Goal: Find specific page/section: Find specific page/section

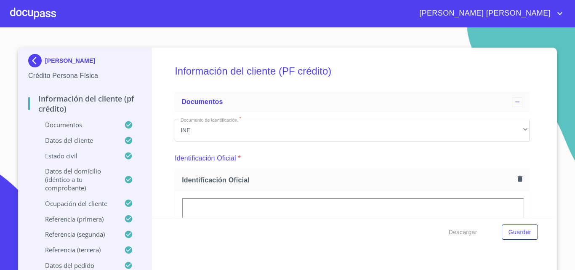
scroll to position [143, 0]
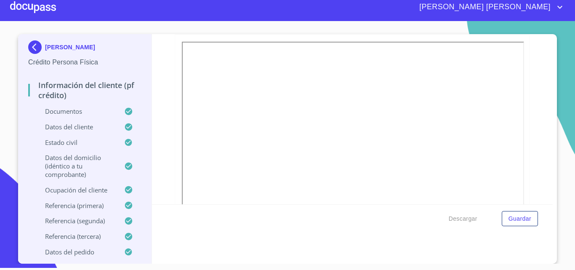
click at [44, 13] on div at bounding box center [33, 7] width 46 height 27
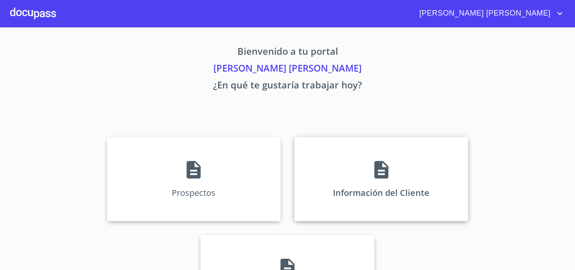
click at [351, 167] on div "Información del Cliente" at bounding box center [381, 179] width 174 height 84
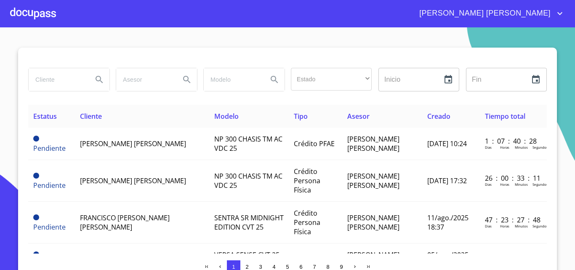
click at [45, 82] on input "search" at bounding box center [57, 79] width 57 height 23
type input "[PERSON_NAME]"
click at [100, 84] on icon "Search" at bounding box center [99, 80] width 10 height 10
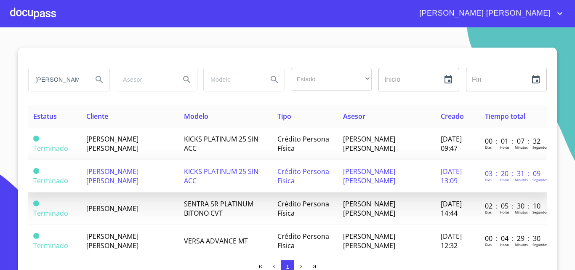
click at [131, 178] on td "[PERSON_NAME] [PERSON_NAME]" at bounding box center [130, 176] width 98 height 32
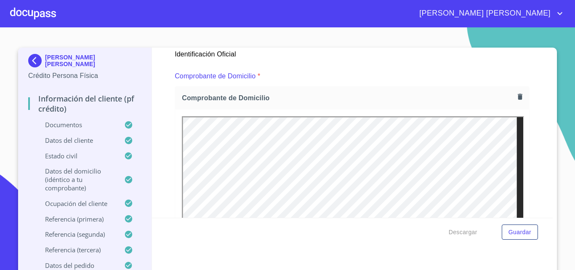
scroll to position [435, 0]
click at [554, 12] on span "[PERSON_NAME] [PERSON_NAME]" at bounding box center [484, 13] width 142 height 13
click at [554, 19] on li "Salir" at bounding box center [551, 17] width 27 height 15
